Goal: Task Accomplishment & Management: Use online tool/utility

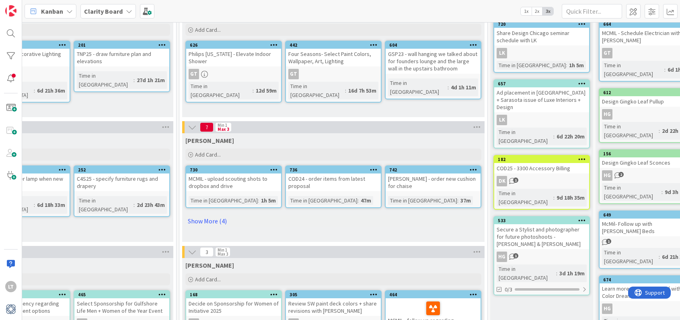
scroll to position [66, 674]
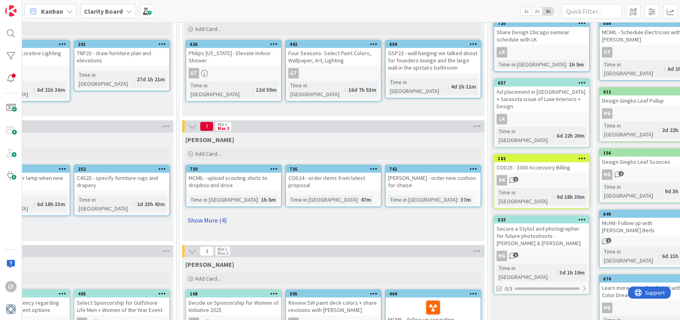
click at [208, 221] on link "Show More (4)" at bounding box center [333, 220] width 296 height 13
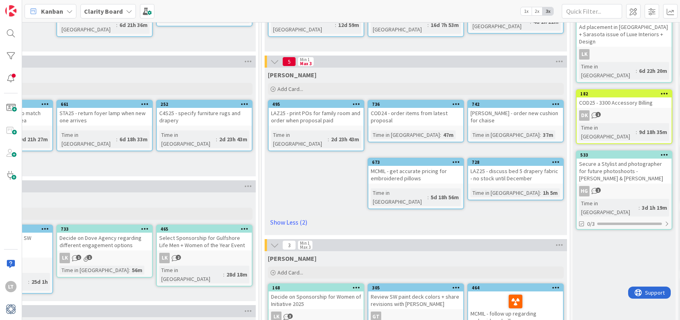
scroll to position [131, 593]
click at [126, 10] on icon at bounding box center [129, 11] width 6 height 6
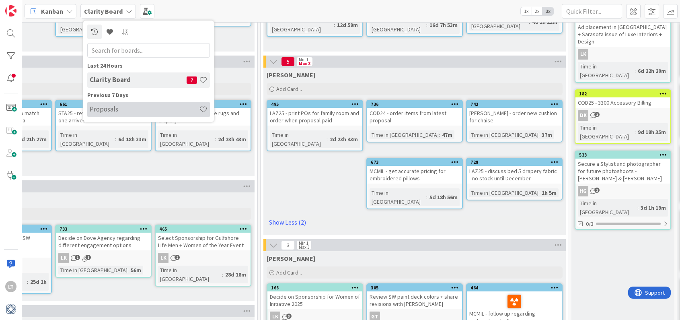
click at [123, 108] on h4 "Proposals" at bounding box center [144, 109] width 109 height 8
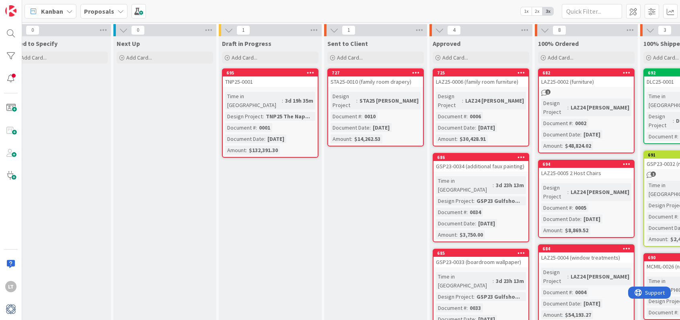
scroll to position [0, 323]
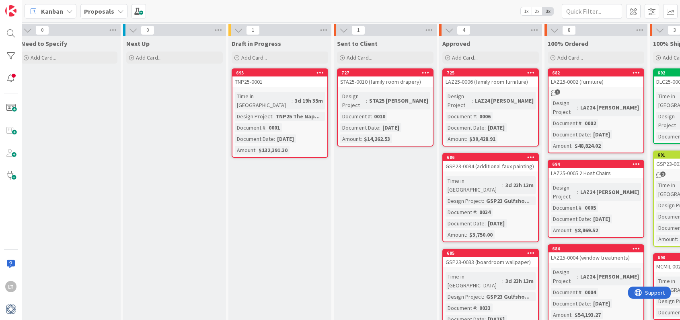
click at [117, 12] on icon at bounding box center [120, 11] width 6 height 6
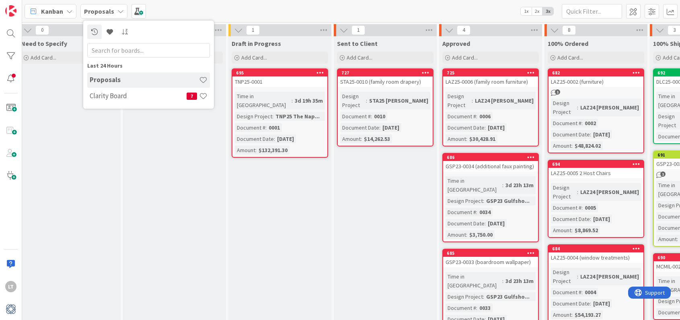
click at [122, 78] on h4 "Proposals" at bounding box center [144, 80] width 109 height 8
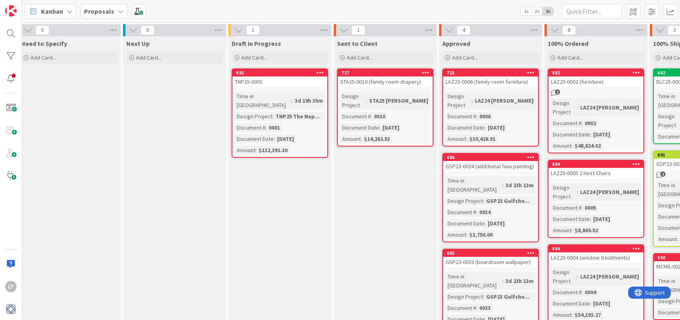
click at [117, 8] on icon at bounding box center [120, 11] width 6 height 6
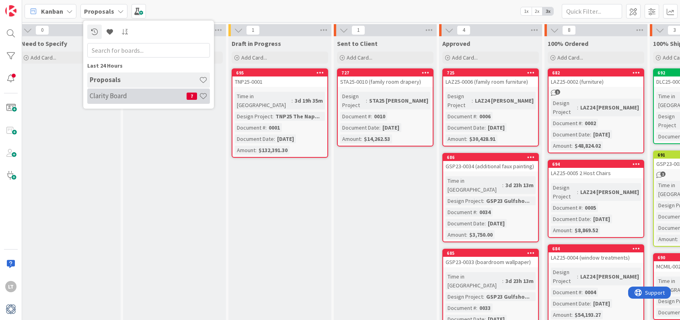
click at [119, 99] on h4 "Clarity Board" at bounding box center [138, 96] width 97 height 8
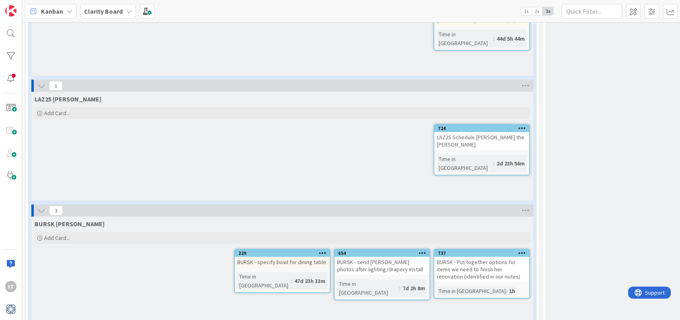
scroll to position [904, 0]
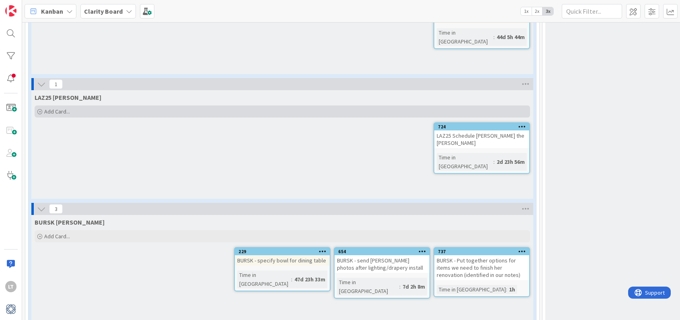
click at [68, 108] on span "Add Card..." at bounding box center [57, 111] width 26 height 7
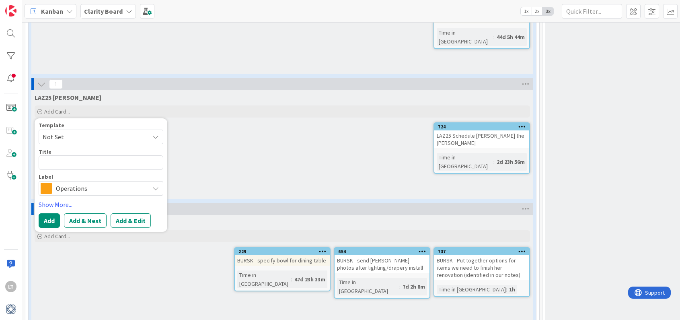
type textarea "x"
type textarea "L"
type textarea "x"
type textarea "La"
type textarea "x"
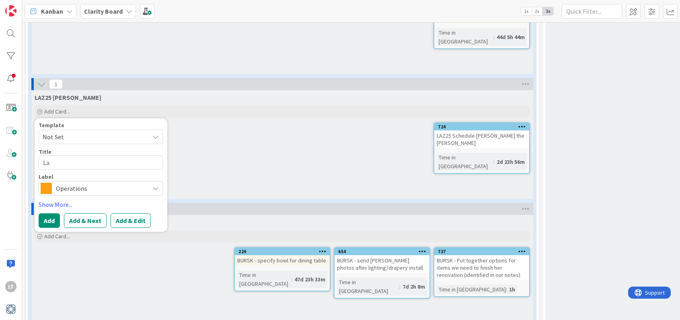
type textarea "L"
type textarea "x"
type textarea "LA"
type textarea "x"
type textarea "LAZ"
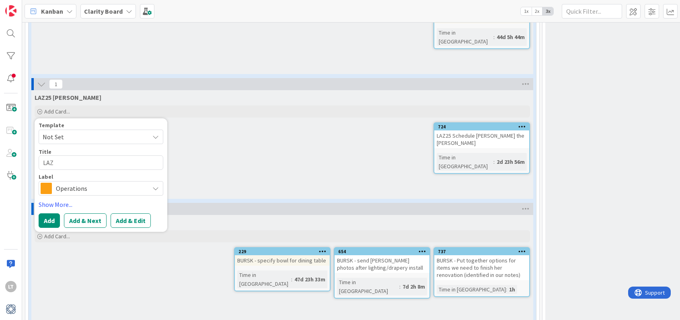
type textarea "x"
type textarea "LAZ2"
type textarea "x"
type textarea "LAZ24"
type textarea "x"
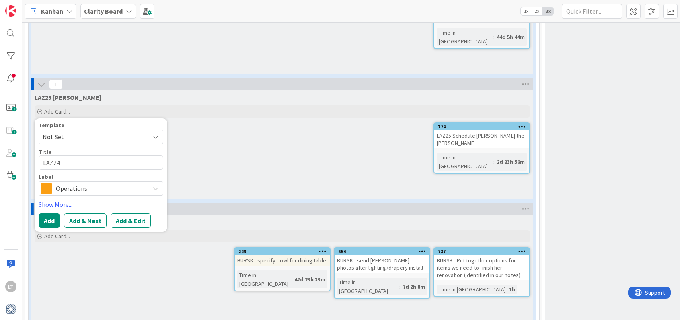
type textarea "LAZ2"
type textarea "x"
type textarea "LAZ25"
type textarea "x"
type textarea "LAZ25"
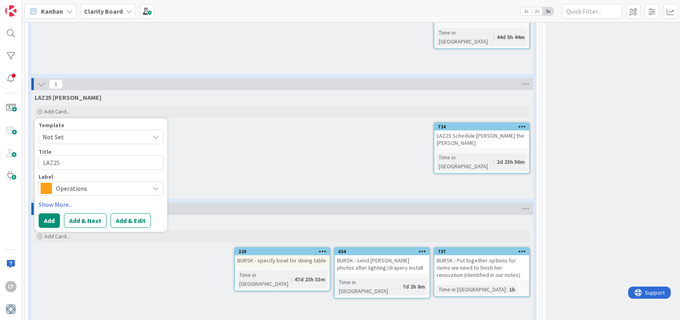
type textarea "x"
type textarea "LAZ25 -"
type textarea "x"
type textarea "LAZ25 -"
type textarea "x"
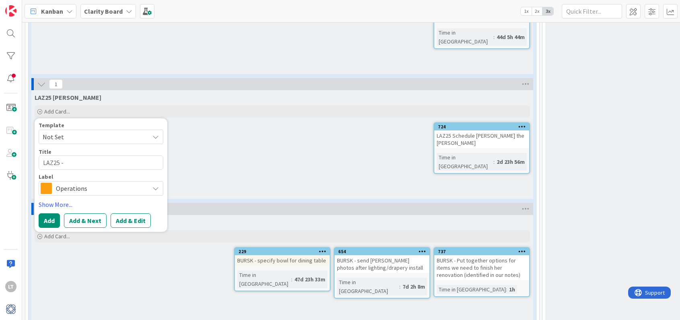
type textarea "LAZ25 - g"
type textarea "x"
type textarea "LAZ25 - gi"
type textarea "x"
type textarea "LAZ25 - giv"
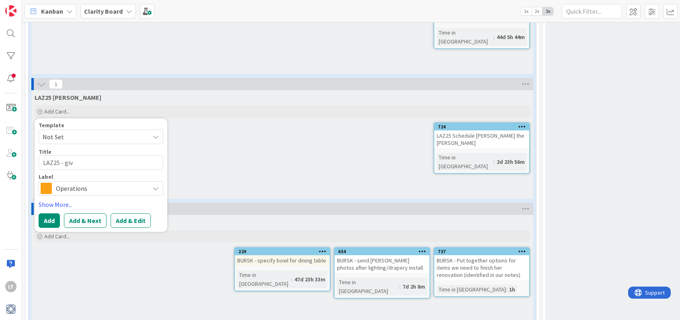
type textarea "x"
type textarea "LAZ25 - give"
type textarea "x"
type textarea "LAZ25 - give"
type textarea "x"
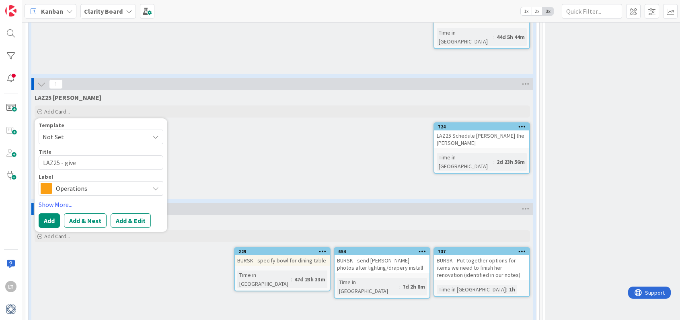
type textarea "LAZ25 - give J"
type textarea "x"
type textarea "LAZ25 - give [PERSON_NAME]"
type textarea "x"
type textarea "LAZ25 - give Jag"
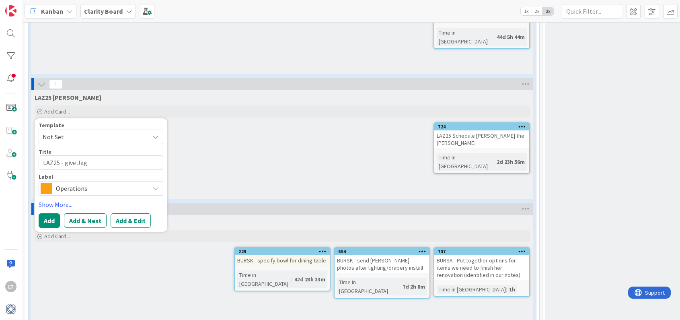
type textarea "x"
type textarea "LAZ25 - give Jaga"
type textarea "x"
type textarea "LAZ25 - give Jaga"
type textarea "x"
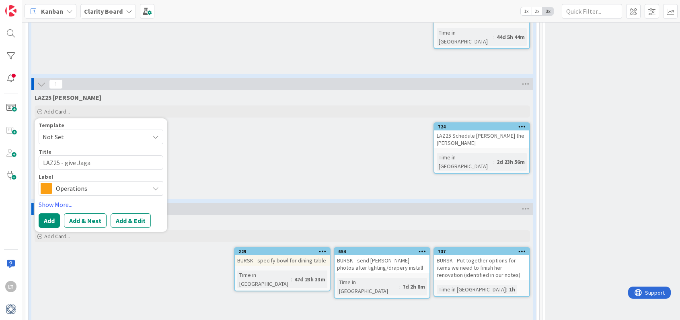
type textarea "LAZ25 - give Jaga c"
type textarea "x"
type textarea "LAZ25 - give Jaga cm"
type textarea "x"
type textarea "LAZ25 - give Jaga cmo"
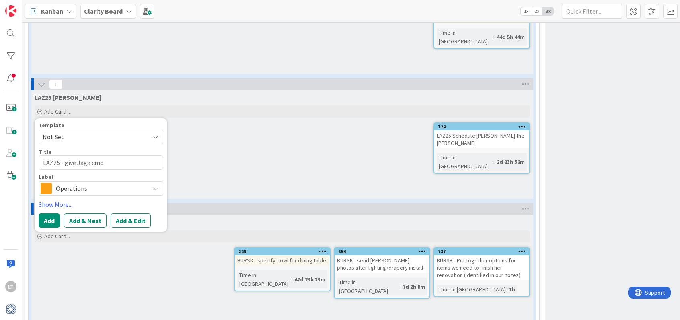
type textarea "x"
type textarea "LAZ25 - give Jaga cm"
type textarea "x"
type textarea "LAZ25 - give Jaga c"
type textarea "x"
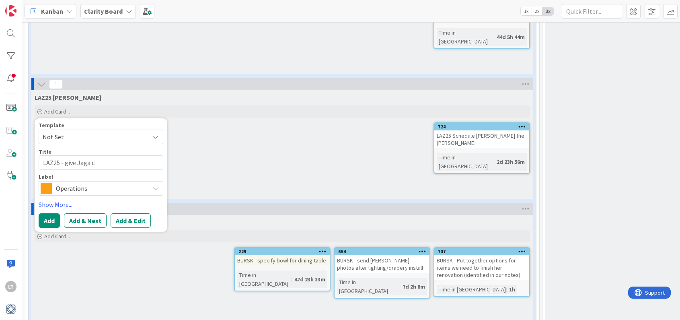
type textarea "LAZ25 - give Jaga cm"
type textarea "x"
type textarea "LAZ25 - give Jaga c"
type textarea "x"
type textarea "LAZ25 - give Jaga co"
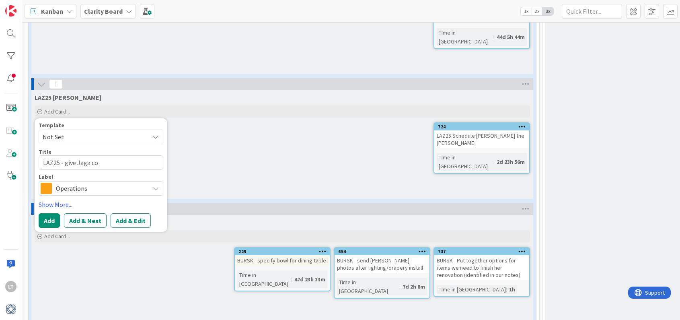
type textarea "x"
type textarea "LAZ25 - give Jaga com"
type textarea "x"
type textarea "LAZ25 - give Jaga comp"
type textarea "x"
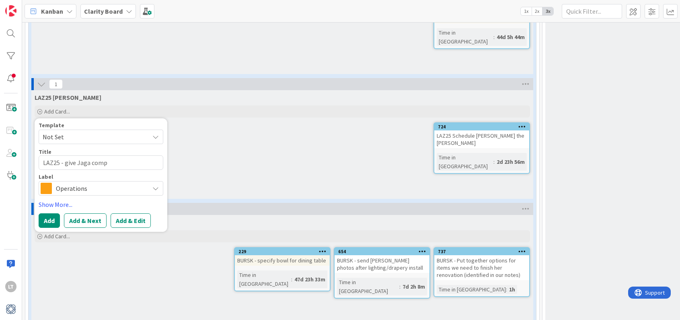
type textarea "LAZ25 - give Jaga compo"
type textarea "x"
type textarea "LAZ25 - give [PERSON_NAME] compon"
type textarea "x"
type textarea "LAZ25 - give [PERSON_NAME] compone"
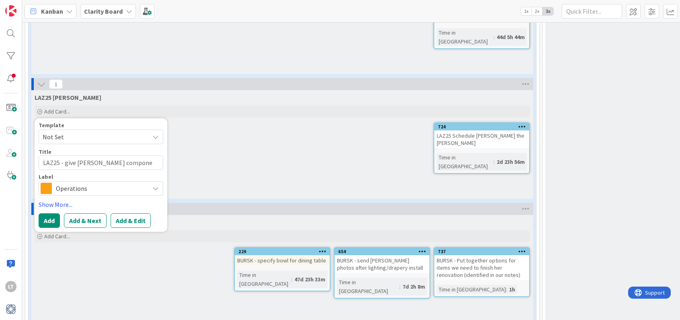
type textarea "x"
type textarea "LAZ25 - give Jaga componen"
type textarea "x"
type textarea "LAZ25 - give Jaga component"
type textarea "x"
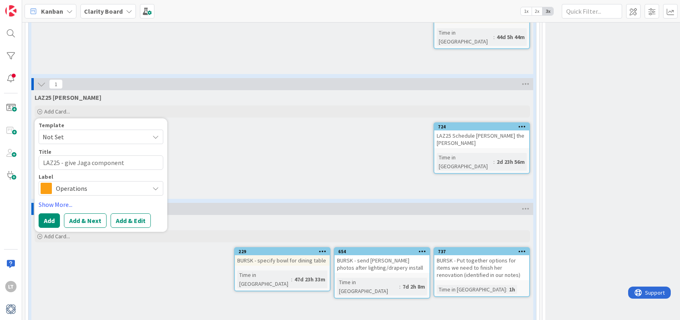
type textarea "LAZ25 - give Jaga components"
type textarea "x"
type textarea "LAZ25 - give Jaga components"
type textarea "x"
type textarea "LAZ25 - give Jaga components f"
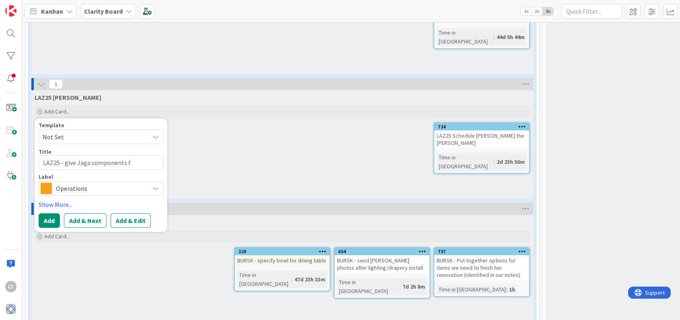
type textarea "x"
type textarea "LAZ25 - give Jaga components fo"
type textarea "x"
type textarea "LAZ25 - give Jaga components for"
type textarea "x"
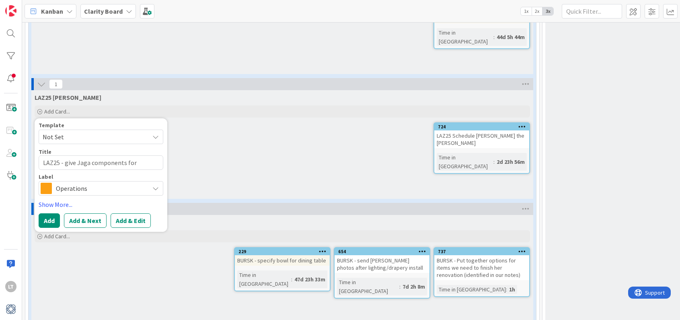
type textarea "LAZ25 - give Jaga components for"
type textarea "x"
type textarea "LAZ25 - give Jaga components for t"
type textarea "x"
type textarea "LAZ25 - give Jaga components for th"
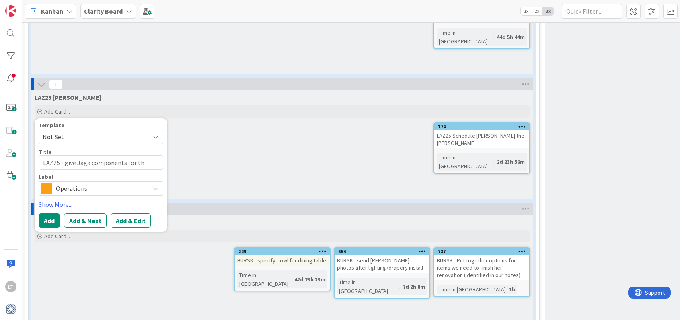
type textarea "x"
type textarea "LAZ25 - give Jaga components for th"
type textarea "x"
type textarea "LAZ25 - give Jaga components for th"
type textarea "x"
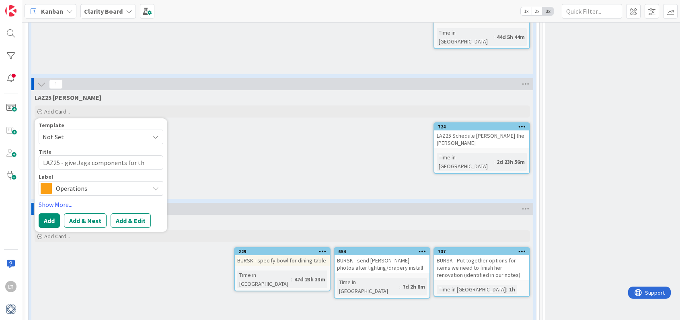
type textarea "LAZ25 - give Jaga components for t"
type textarea "x"
type textarea "LAZ25 - give Jaga components for"
type textarea "x"
type textarea "LAZ25 - give Jaga components for M"
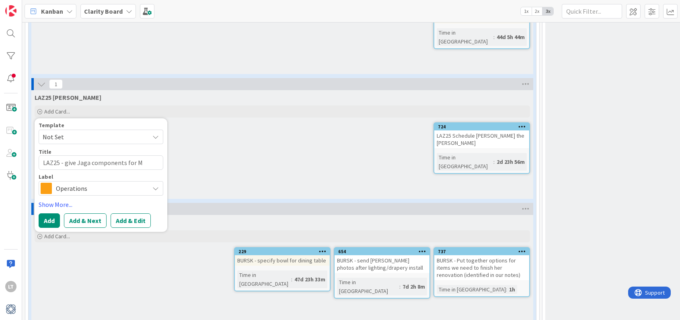
type textarea "x"
type textarea "LAZ25 - give Jaga components for Ma"
type textarea "x"
type textarea "LAZ25 - give Jaga components for Mas"
type textarea "x"
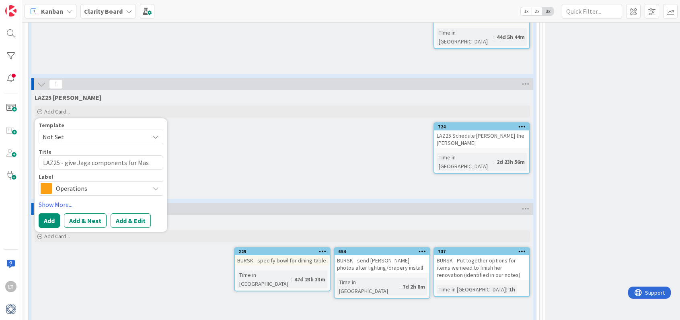
type textarea "LAZ25 - give Jaga components for Mast"
type textarea "x"
type textarea "LAZ25 - give Jaga components for Maste"
type textarea "x"
type textarea "LAZ25 - give Jaga components for Maste"
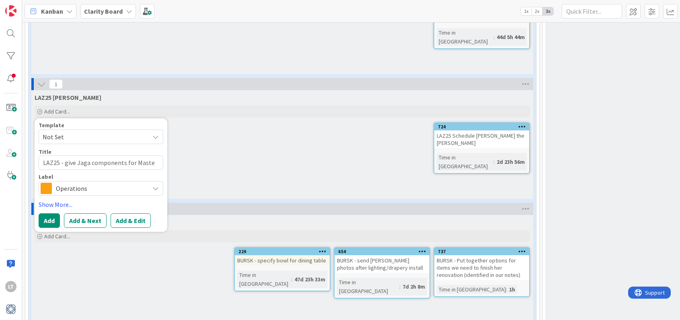
type textarea "x"
type textarea "LAZ25 - give Jaga components for Maste r"
type textarea "x"
type textarea "LAZ25 - give Jaga components for Maste rB"
type textarea "x"
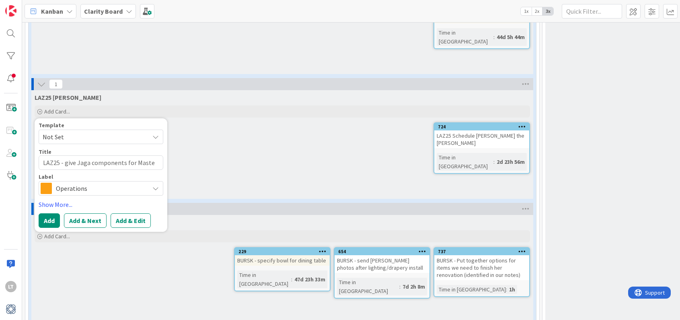
type textarea "LAZ25 - give Jaga components for Maste rBD"
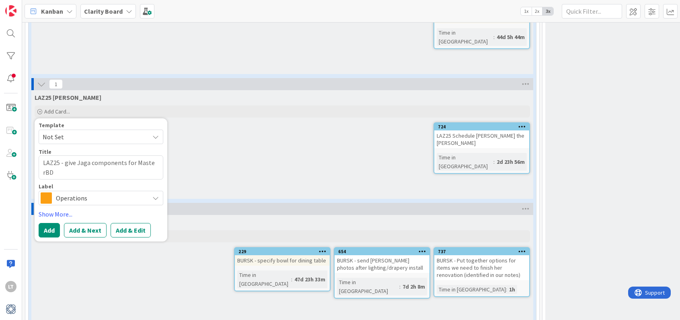
type textarea "x"
type textarea "LAZ25 - give Jaga components for Maste rB"
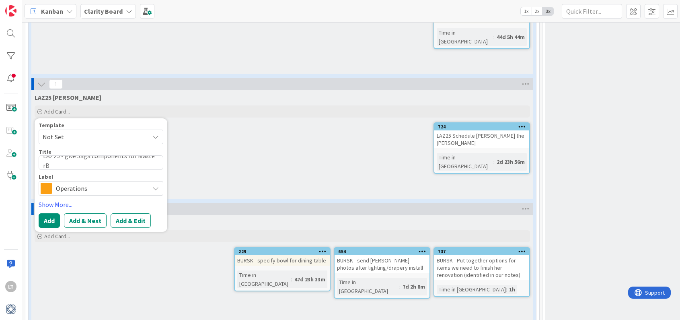
type textarea "x"
type textarea "LAZ25 - give Jaga components for Maste r"
type textarea "x"
type textarea "LAZ25 - give Jaga components for Maste"
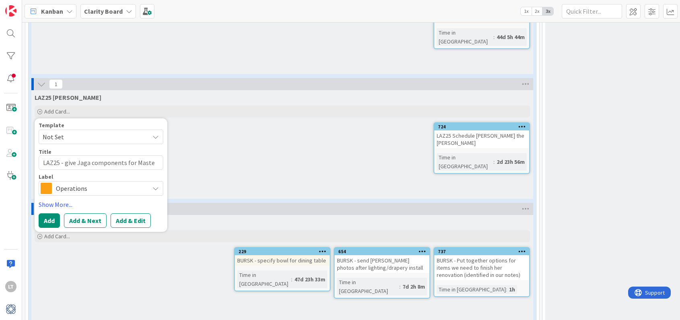
type textarea "x"
type textarea "LAZ25 - give Jaga components for Maste"
type textarea "x"
type textarea "LAZ25 - give Jaga components for Master"
type textarea "x"
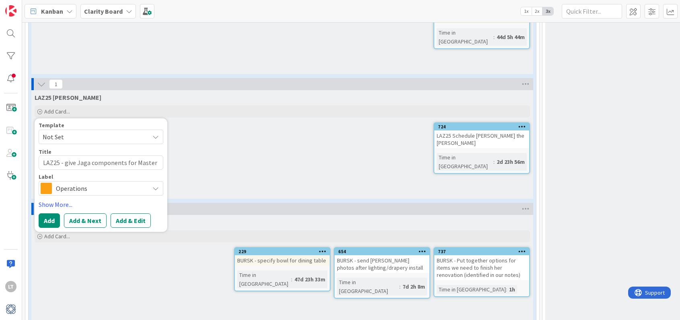
type textarea "LAZ25 - give Jaga components for Master"
type textarea "x"
type textarea "LAZ25 - give Jaga components for Master B"
type textarea "x"
type textarea "LAZ25 - give Jaga components for Master BR"
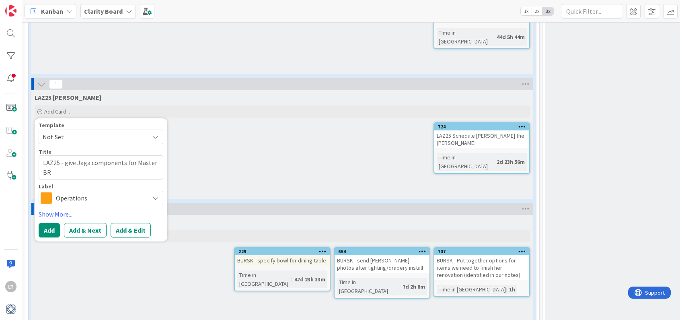
type textarea "x"
type textarea "LAZ25 - give Jaga components for Master BR"
type textarea "x"
type textarea "LAZ25 - give Jaga components for Master BR p"
type textarea "x"
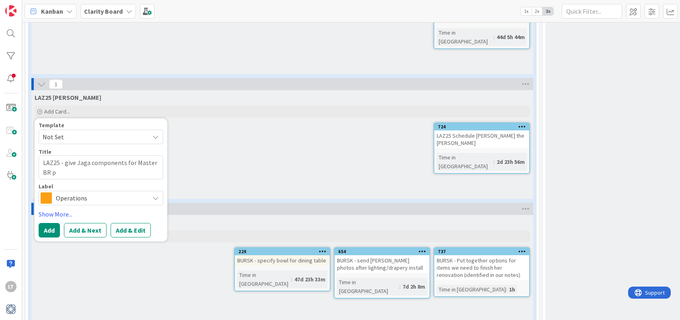
type textarea "LAZ25 - give Jaga components for Master BR pi"
type textarea "x"
type textarea "LAZ25 - give Jaga components for Master BR pil"
type textarea "x"
type textarea "LAZ25 - give Jaga components for Master BR pill"
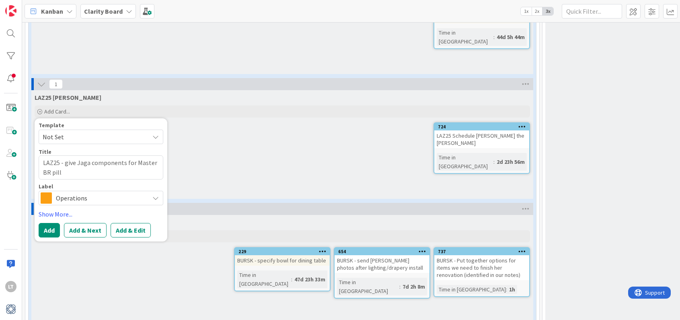
type textarea "x"
type textarea "LAZ25 - give Jaga components for Master BR pillo"
type textarea "x"
type textarea "LAZ25 - give Jaga components for Master BR pillow"
click at [101, 192] on span "Operations" at bounding box center [100, 197] width 89 height 11
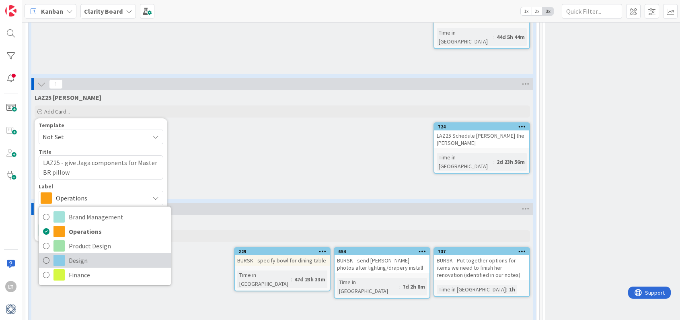
click at [100, 254] on span "Design" at bounding box center [118, 260] width 98 height 12
type textarea "x"
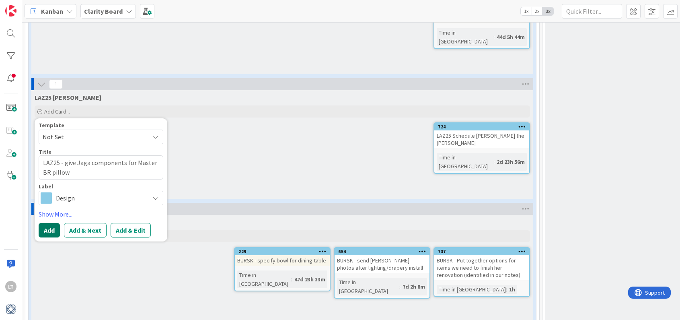
click at [49, 223] on button "Add" at bounding box center [49, 230] width 21 height 14
